Goal: Transaction & Acquisition: Download file/media

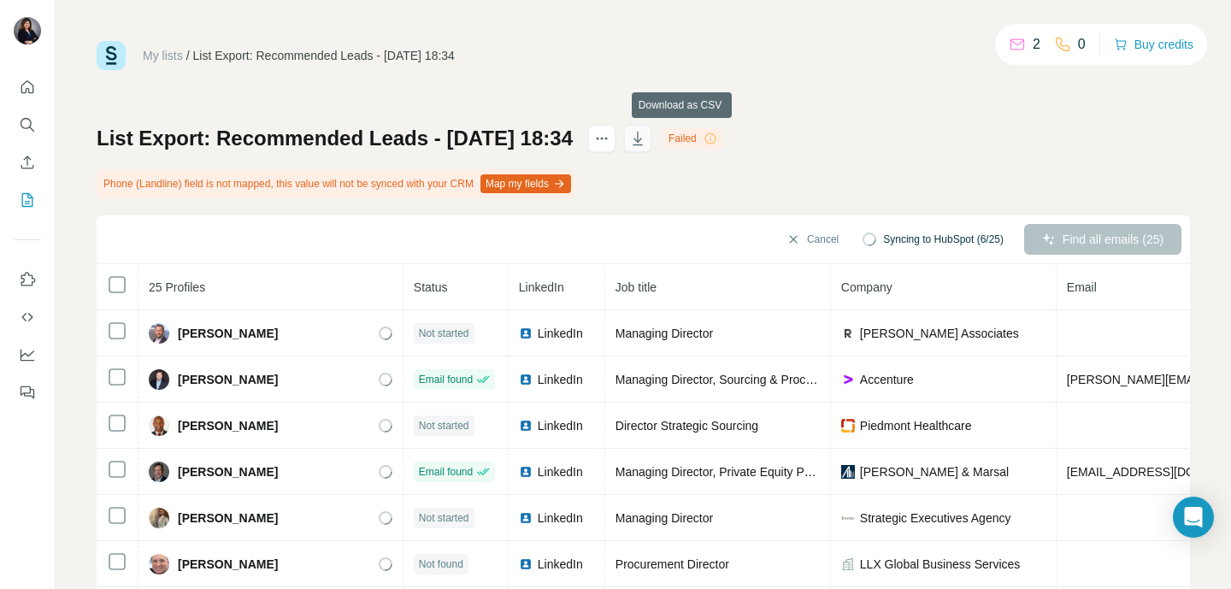
click at [642, 139] on icon "button" at bounding box center [638, 140] width 9 height 5
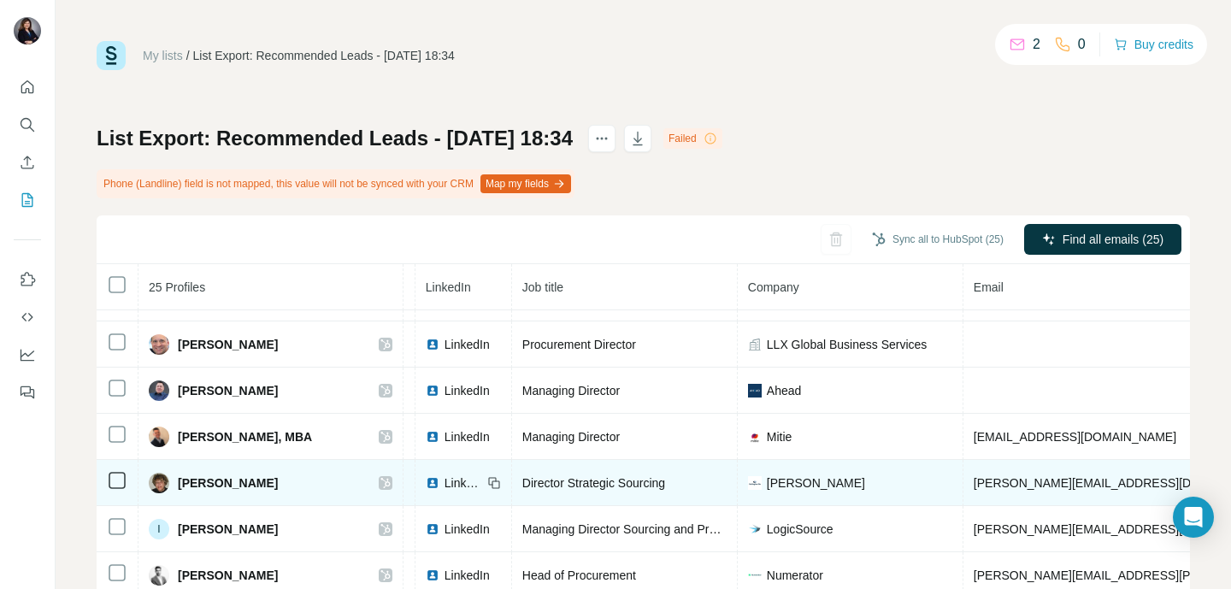
scroll to position [220, 0]
